Goal: Transaction & Acquisition: Book appointment/travel/reservation

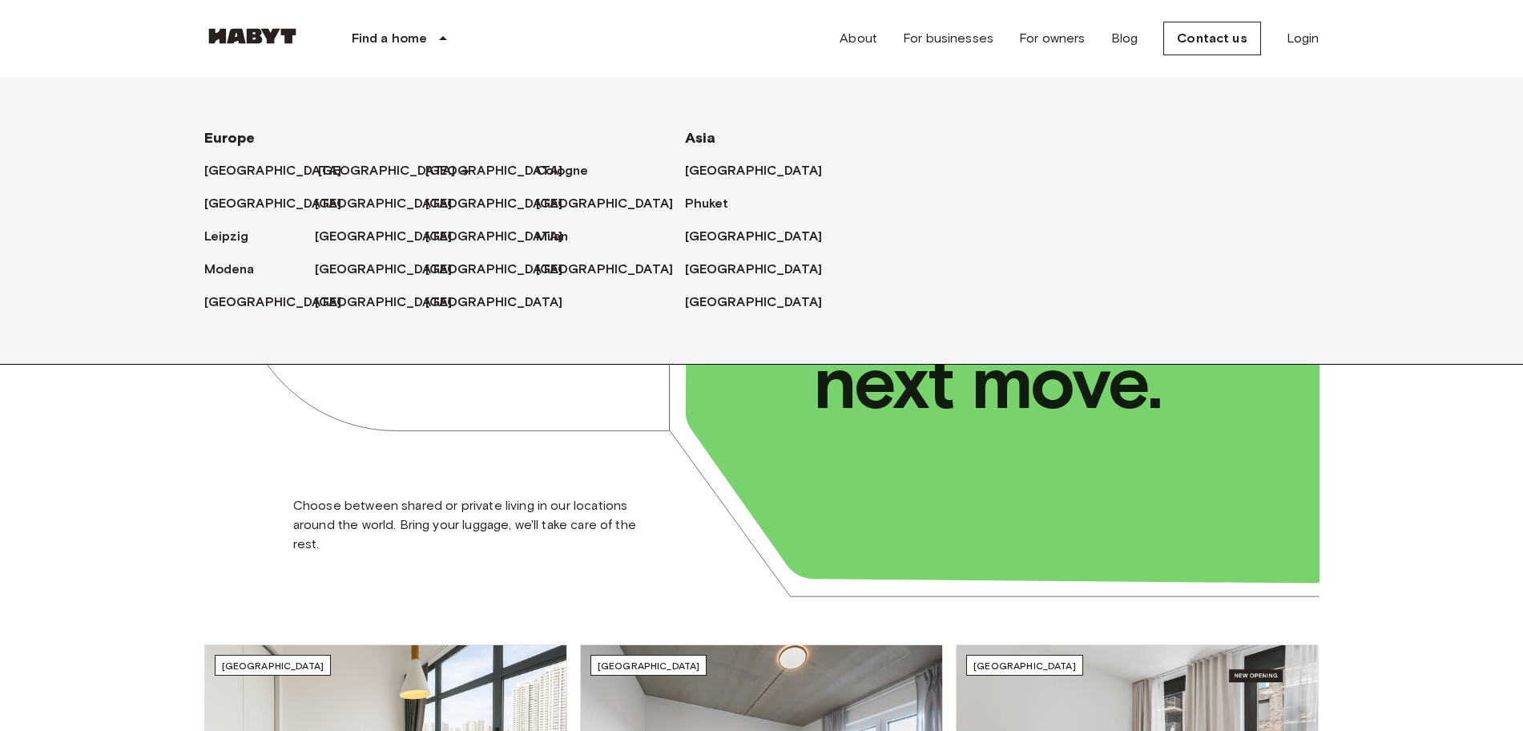
click at [329, 172] on font "[GEOGRAPHIC_DATA]" at bounding box center [387, 170] width 138 height 15
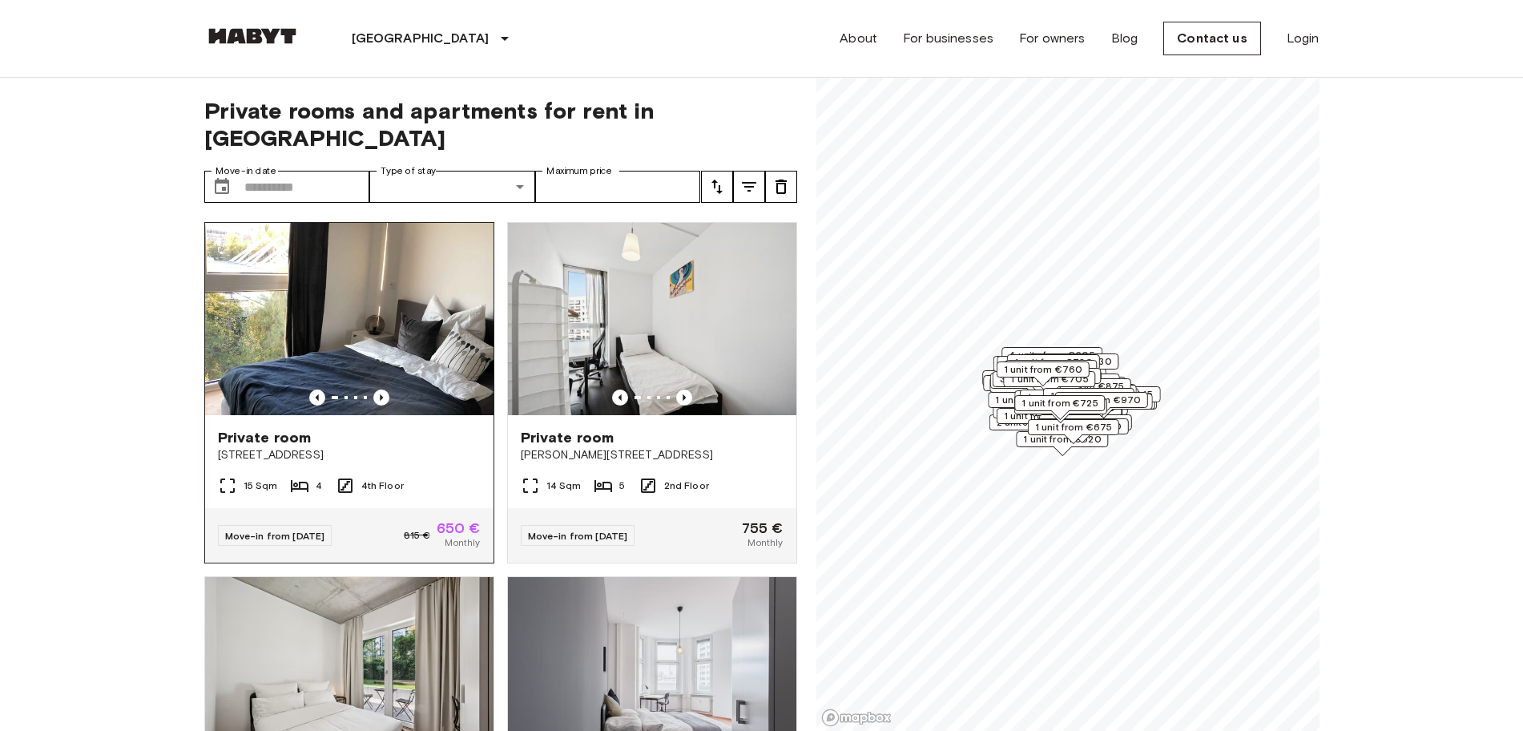
click at [429, 320] on img at bounding box center [349, 319] width 288 height 192
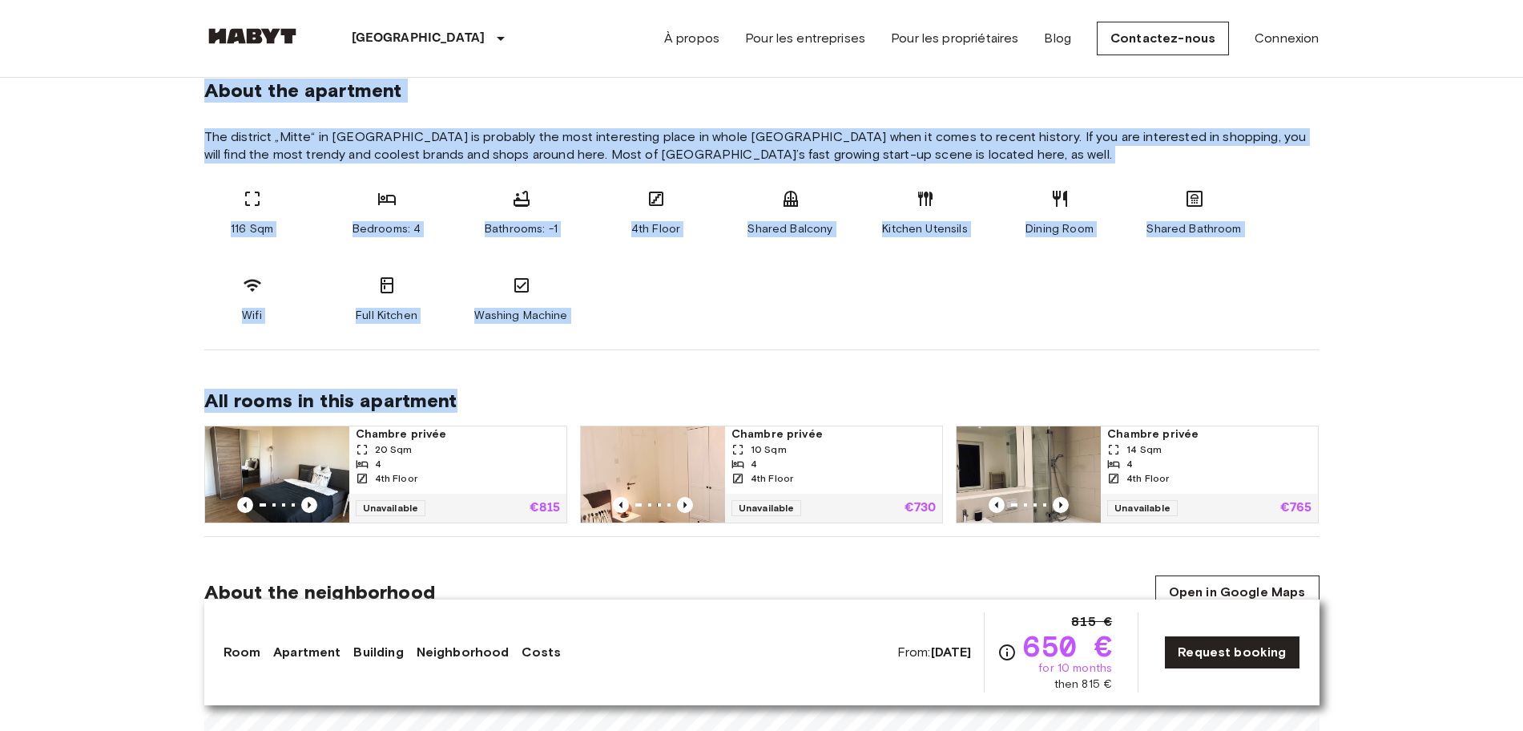
scroll to position [668, 0]
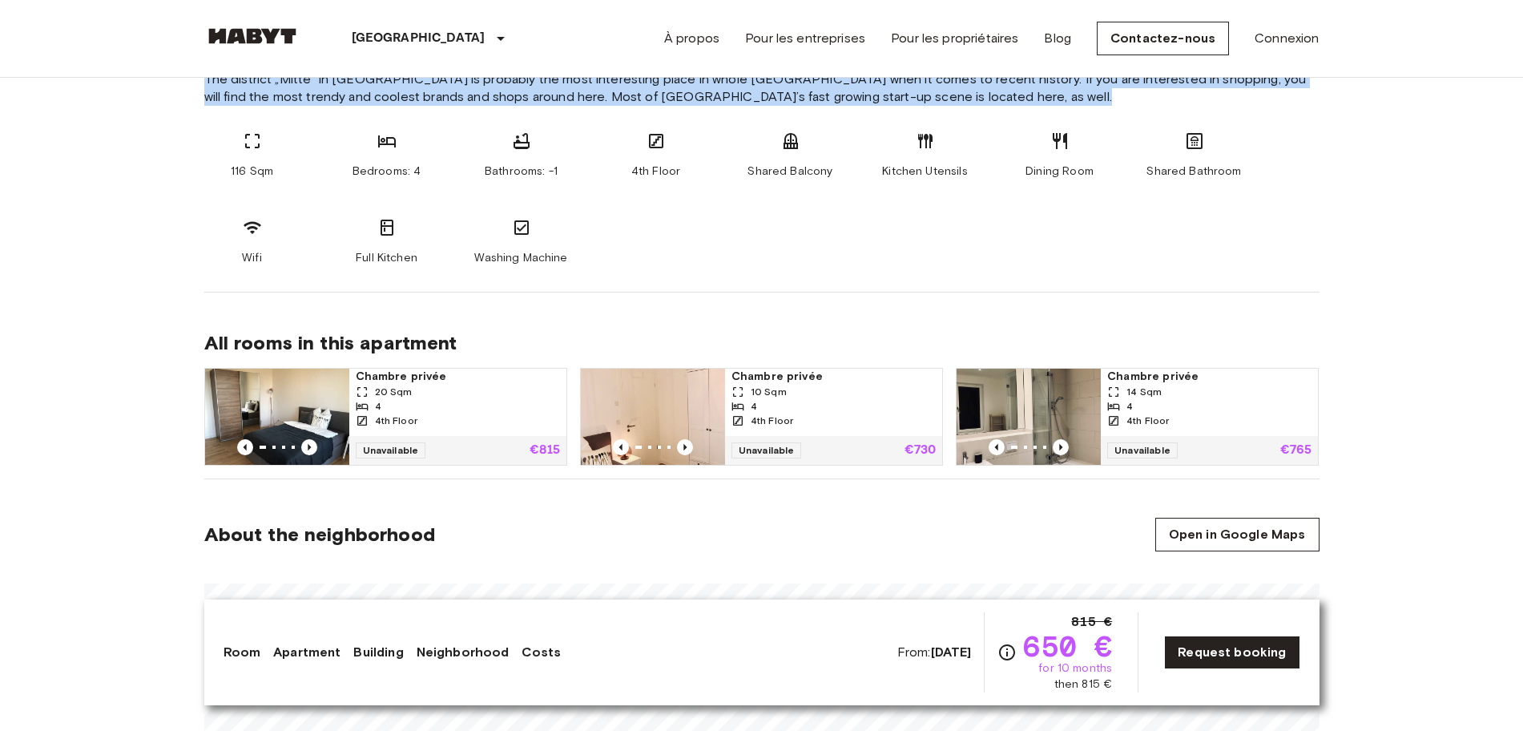
drag, startPoint x: 196, startPoint y: 151, endPoint x: 697, endPoint y: 291, distance: 520.6
copy section "About the apartment The district „Mitte“ in [GEOGRAPHIC_DATA] is probably the m…"
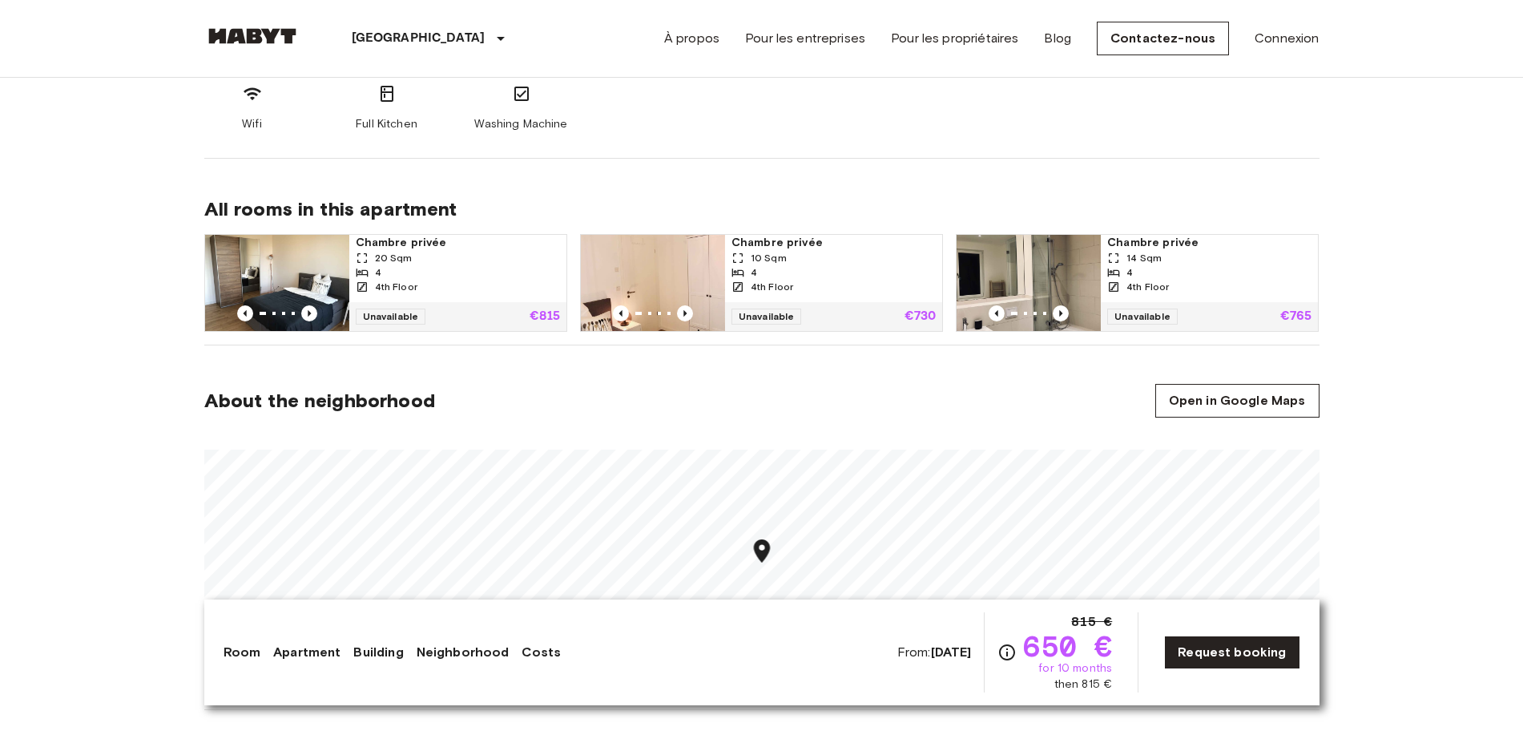
click at [811, 390] on div "About the neighborhood Open in Google Maps" at bounding box center [761, 401] width 1115 height 34
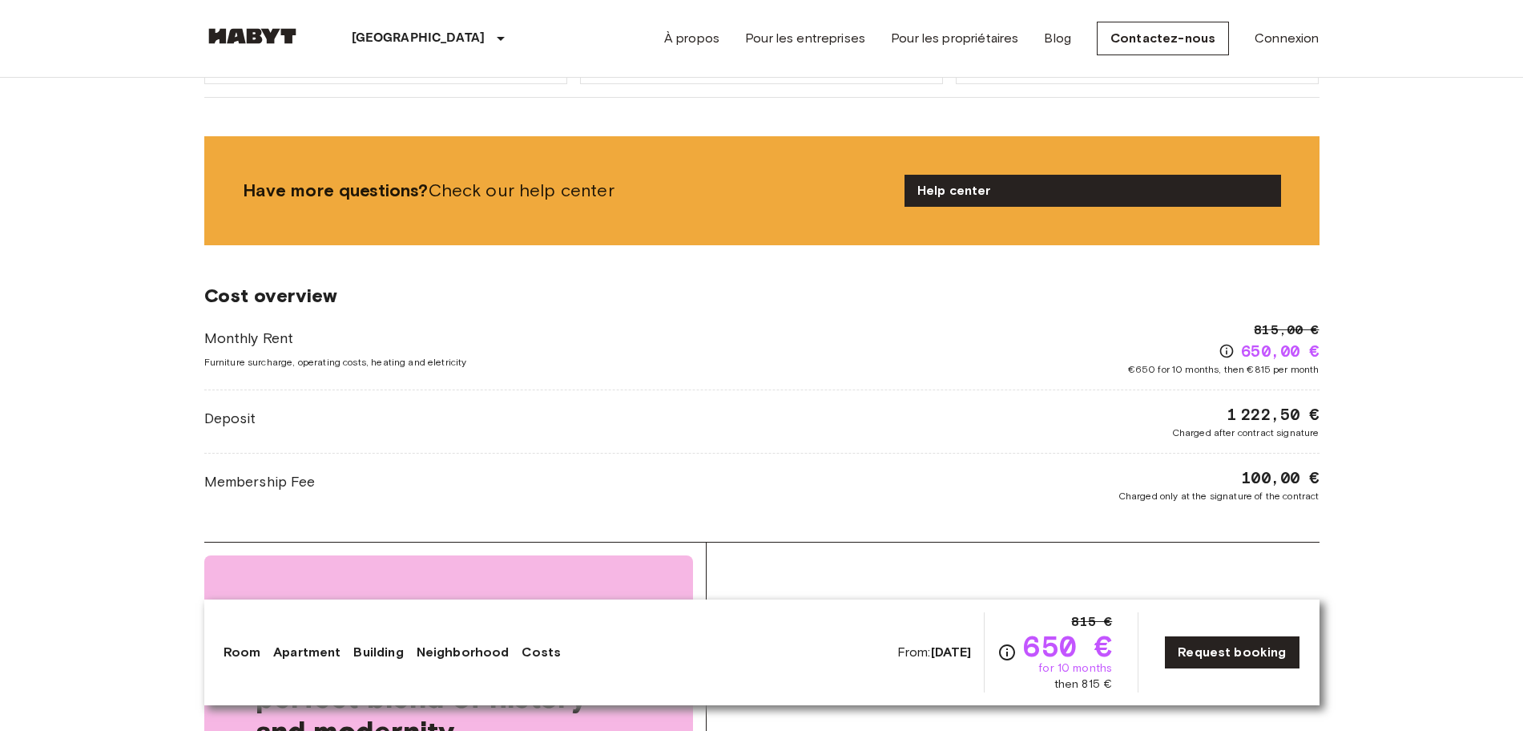
scroll to position [1736, 0]
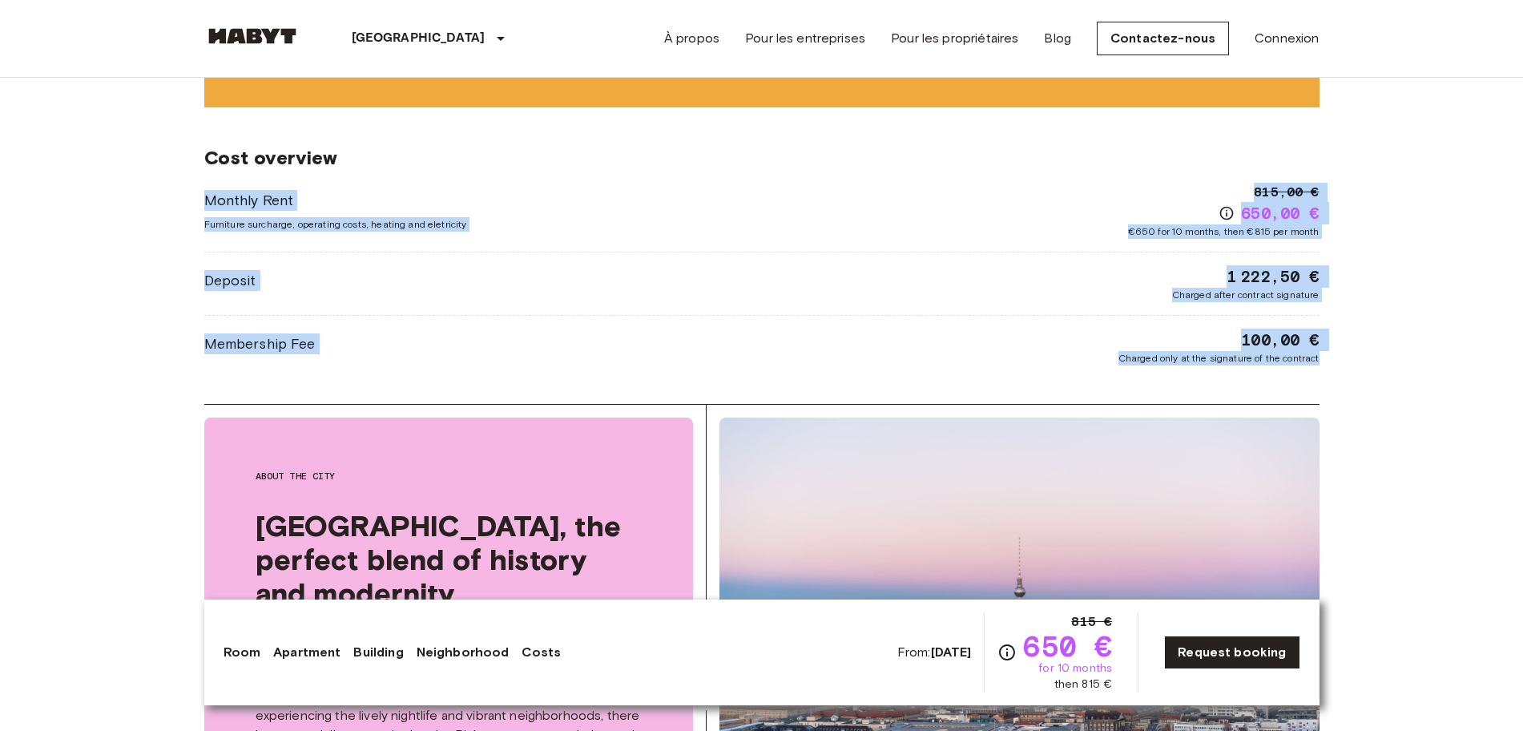
drag, startPoint x: 197, startPoint y: 189, endPoint x: 1399, endPoint y: 353, distance: 1213.2
click at [1399, 353] on body "[GEOGRAPHIC_DATA] [GEOGRAPHIC_DATA] [GEOGRAPHIC_DATA] [GEOGRAPHIC_DATA] [GEOGRA…" at bounding box center [761, 427] width 1523 height 4326
copy div "Monthly Rent Furniture surcharge, operating costs, heating and eletricity 815,0…"
